Goal: Download file/media

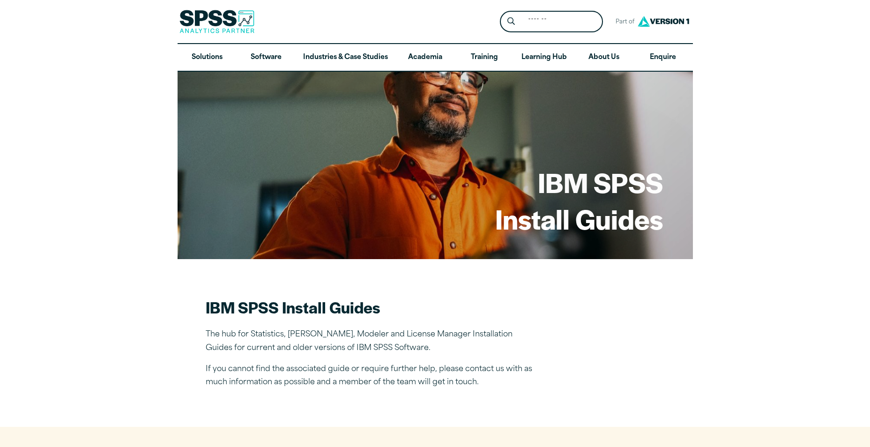
drag, startPoint x: 0, startPoint y: 0, endPoint x: 379, endPoint y: 280, distance: 471.0
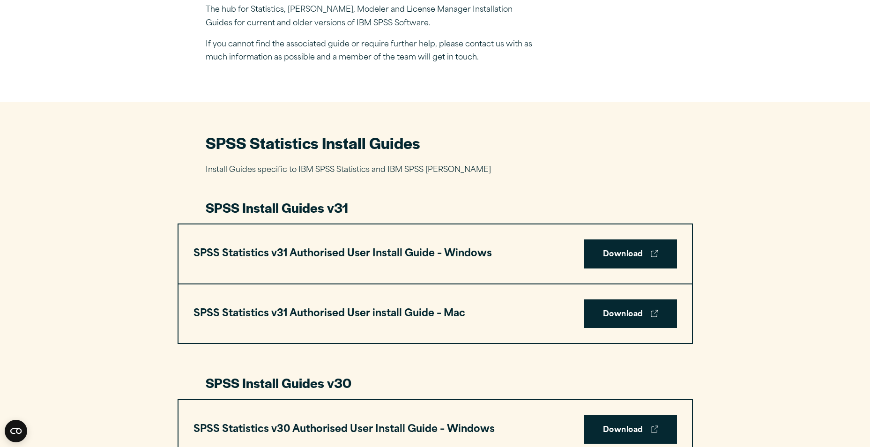
scroll to position [375, 0]
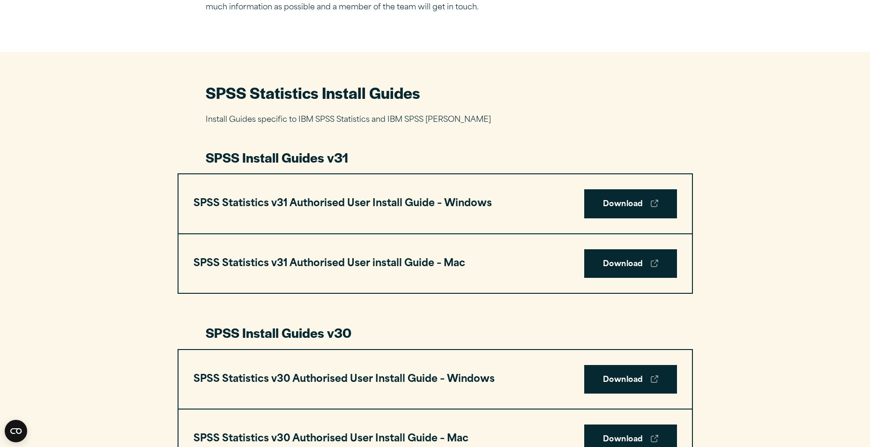
click at [422, 260] on h3 "SPSS Statistics v31 Authorised User install Guide – Mac" at bounding box center [329, 264] width 272 height 18
click at [635, 260] on link "Download" at bounding box center [630, 263] width 93 height 29
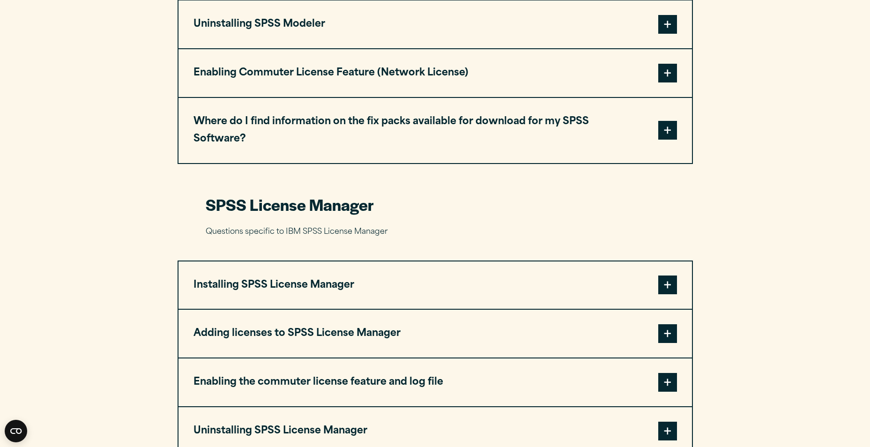
scroll to position [1593, 0]
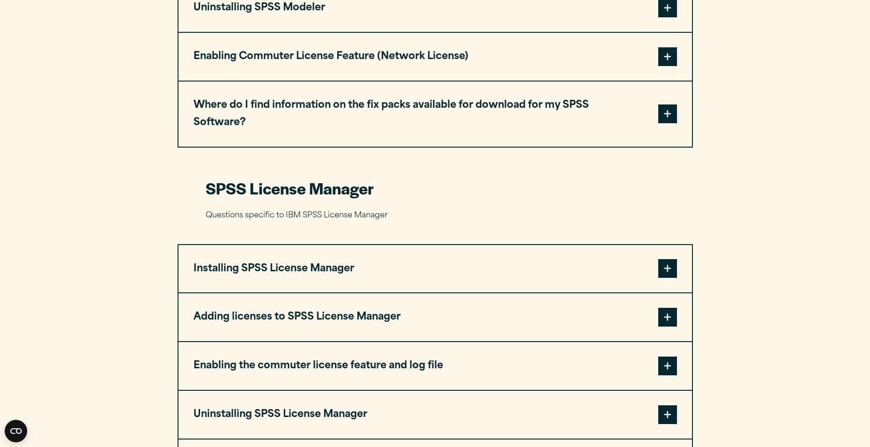
click at [672, 259] on span at bounding box center [667, 268] width 19 height 19
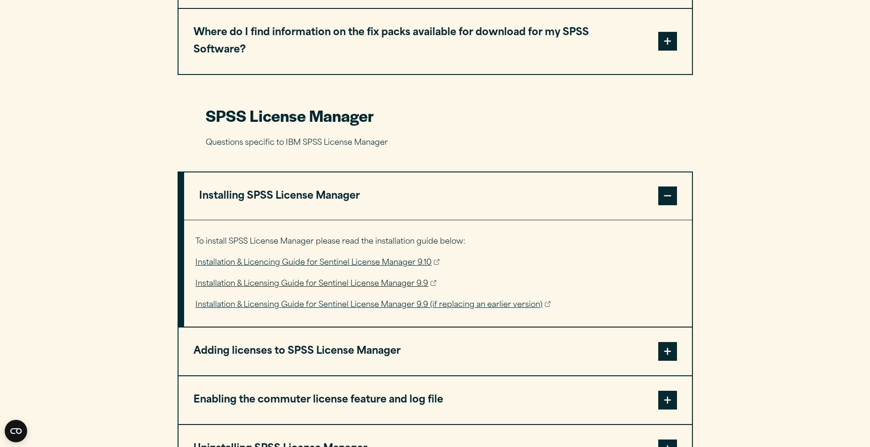
scroll to position [1687, 0]
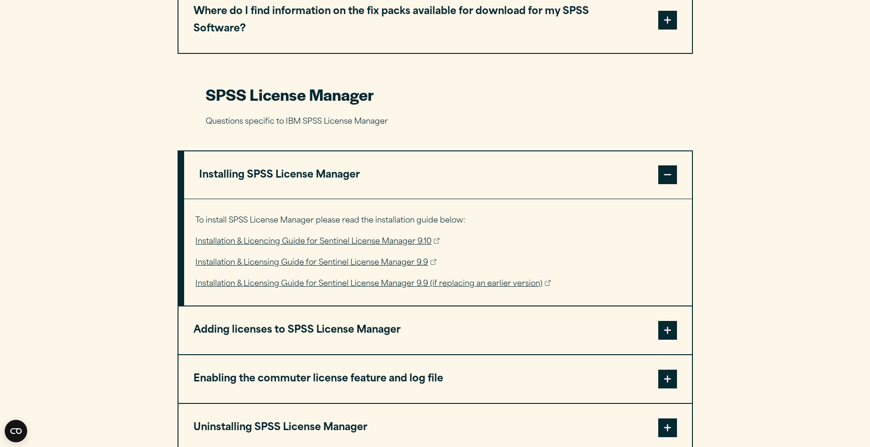
click at [415, 235] on link "Installation & Licencing Guide for Sentinel License Manager 9.10" at bounding box center [317, 242] width 244 height 14
click at [401, 235] on link "Installation & Licencing Guide for Sentinel License Manager 9.10" at bounding box center [317, 242] width 244 height 14
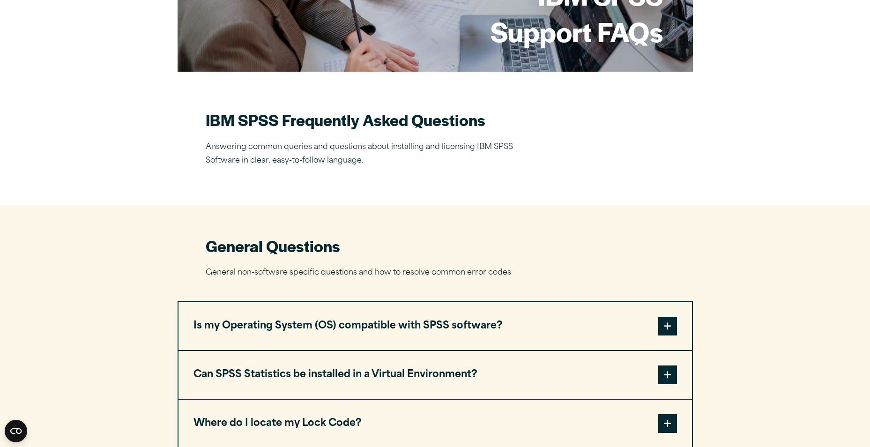
scroll to position [0, 0]
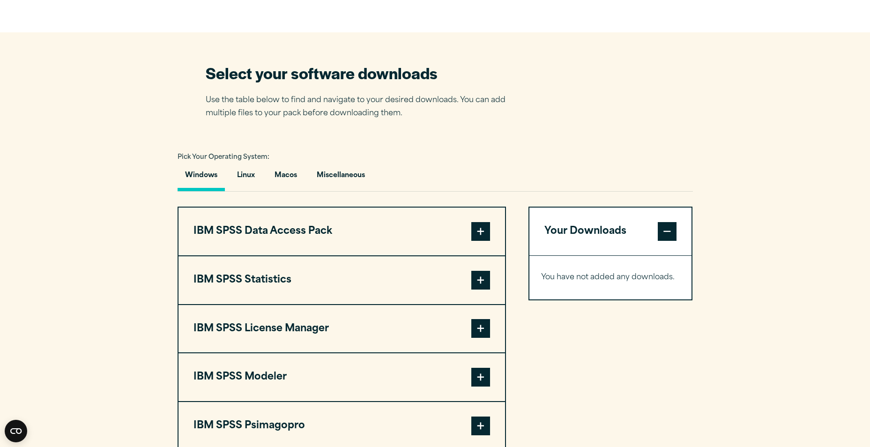
scroll to position [562, 0]
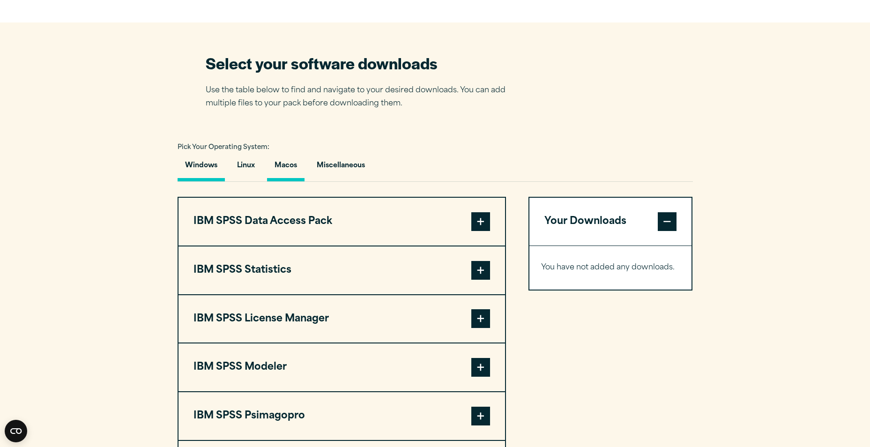
click at [286, 168] on button "Macos" at bounding box center [285, 168] width 37 height 27
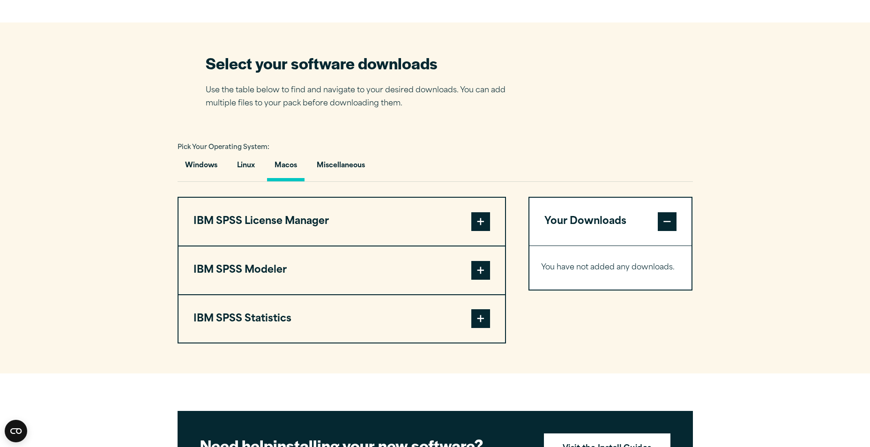
click at [478, 215] on span at bounding box center [480, 221] width 19 height 19
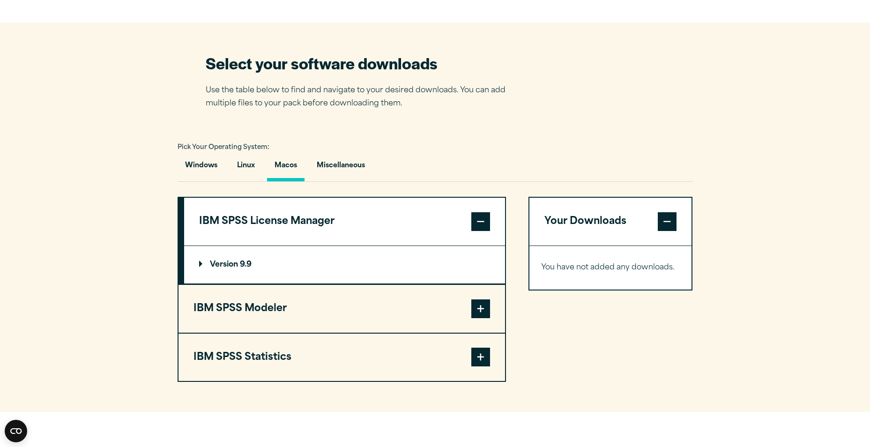
click at [489, 362] on span at bounding box center [480, 357] width 19 height 19
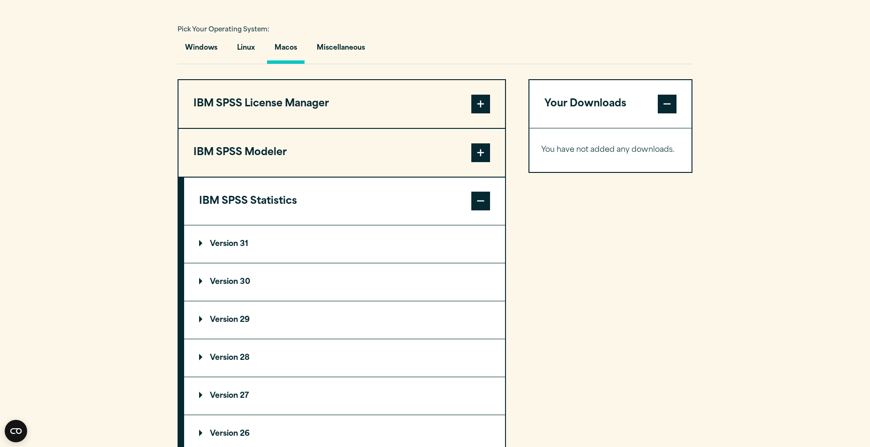
scroll to position [703, 0]
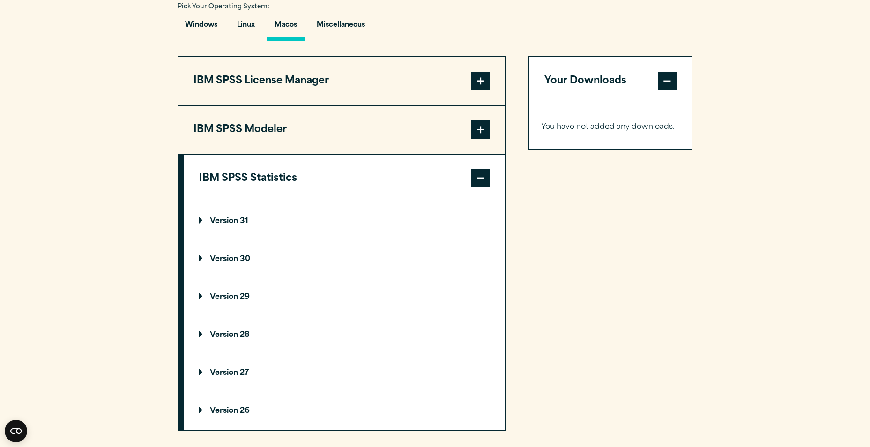
click at [202, 219] on p "Version 31" at bounding box center [223, 220] width 49 height 7
